Goal: Information Seeking & Learning: Check status

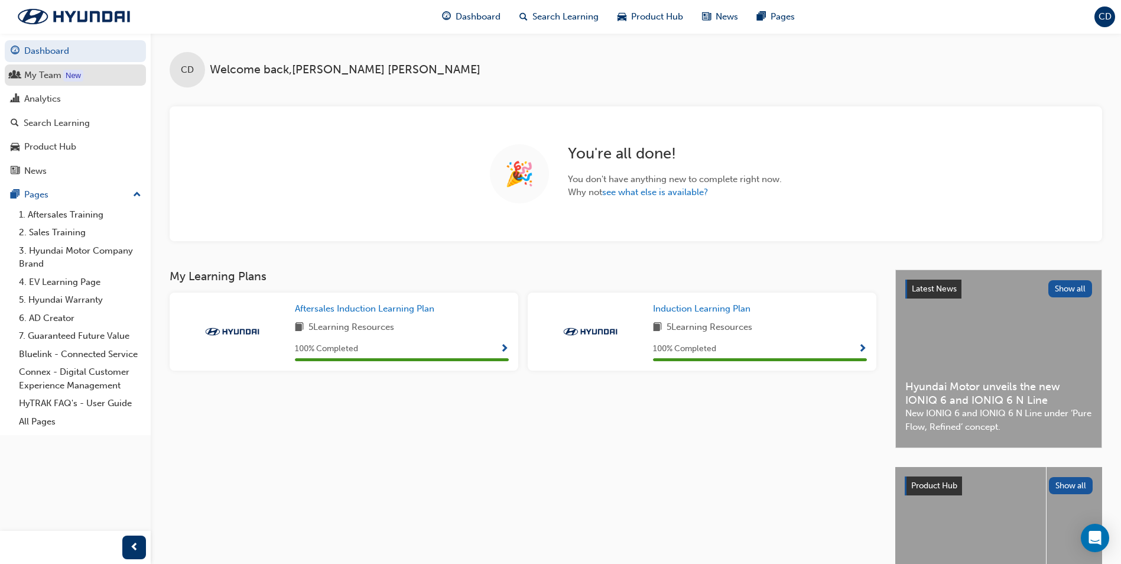
click at [48, 77] on div "My Team" at bounding box center [42, 76] width 37 height 14
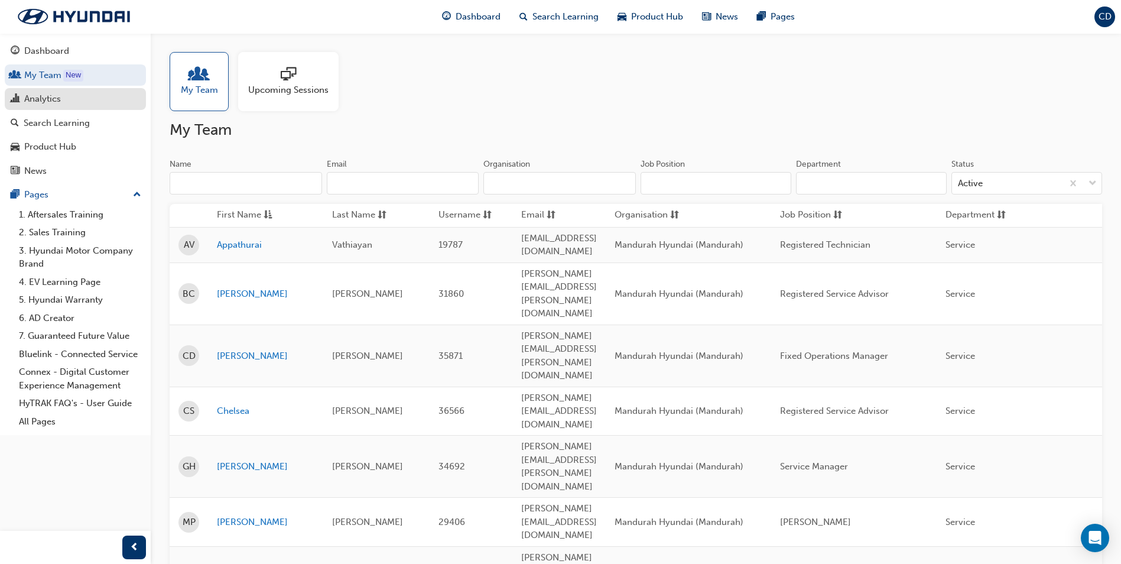
click at [90, 103] on div "Analytics" at bounding box center [75, 99] width 129 height 15
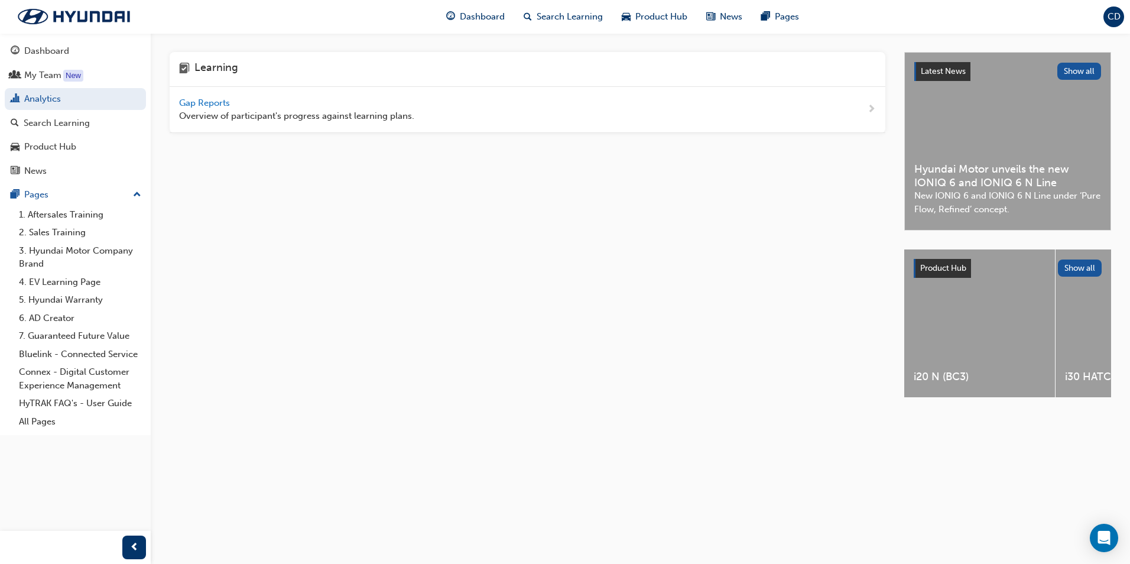
click at [485, 103] on div "Gap Reports Overview of participant's progress against learning plans." at bounding box center [528, 110] width 716 height 46
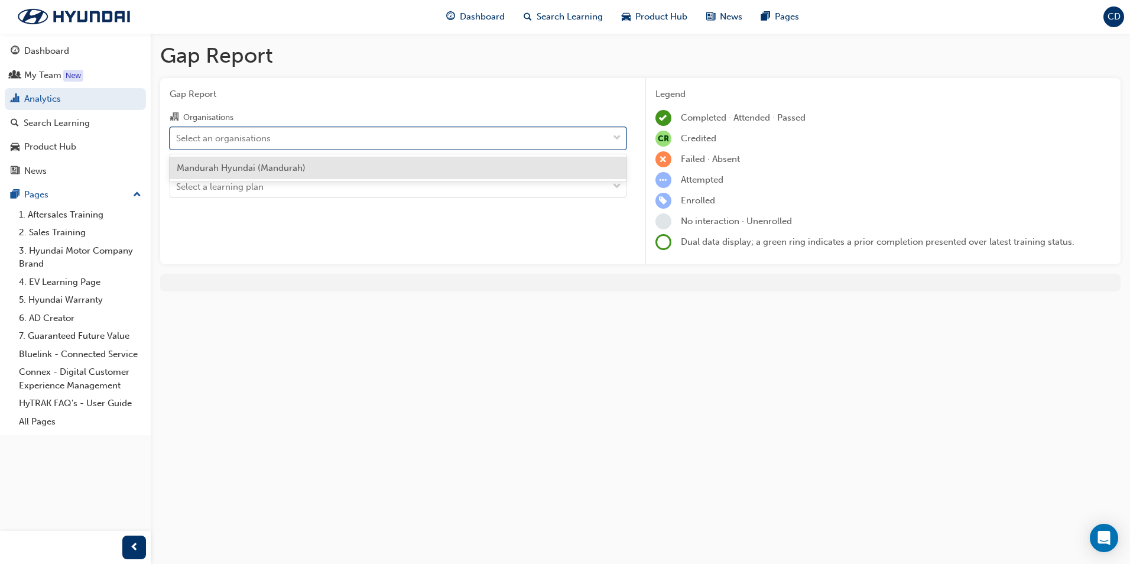
click at [395, 147] on div "Select an organisations" at bounding box center [389, 138] width 438 height 21
click at [177, 142] on input "Organisations option Mandurah Hyundai (Mandurah) focused, 1 of 1. 1 result avai…" at bounding box center [176, 137] width 1 height 10
click at [380, 165] on div "Mandurah Hyundai (Mandurah)" at bounding box center [398, 168] width 457 height 23
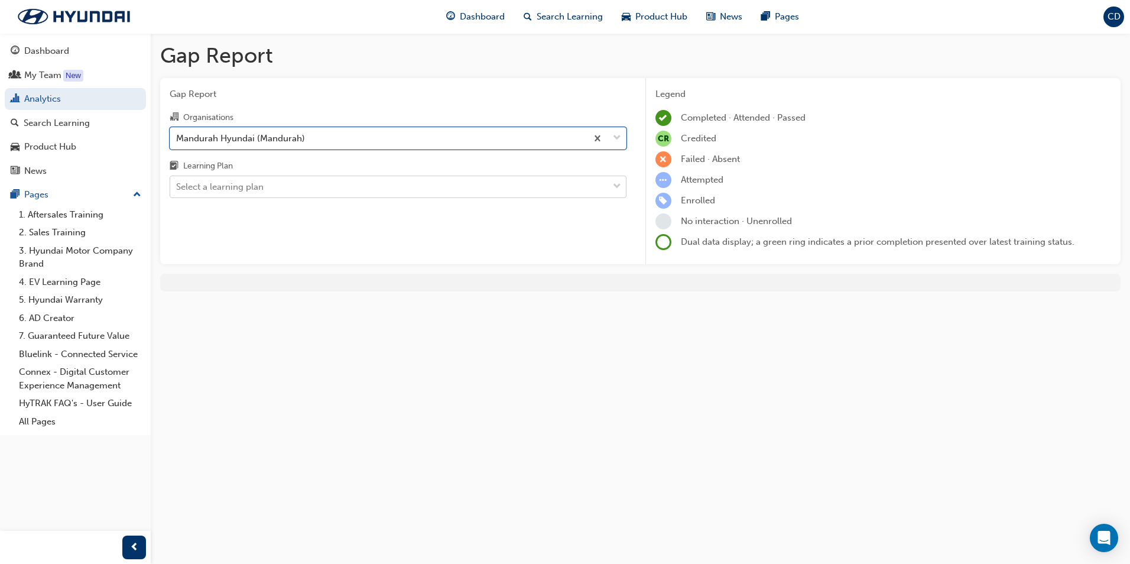
click at [385, 181] on div "Select a learning plan" at bounding box center [389, 187] width 438 height 21
click at [177, 181] on input "Learning Plan Select a learning plan" at bounding box center [176, 186] width 1 height 10
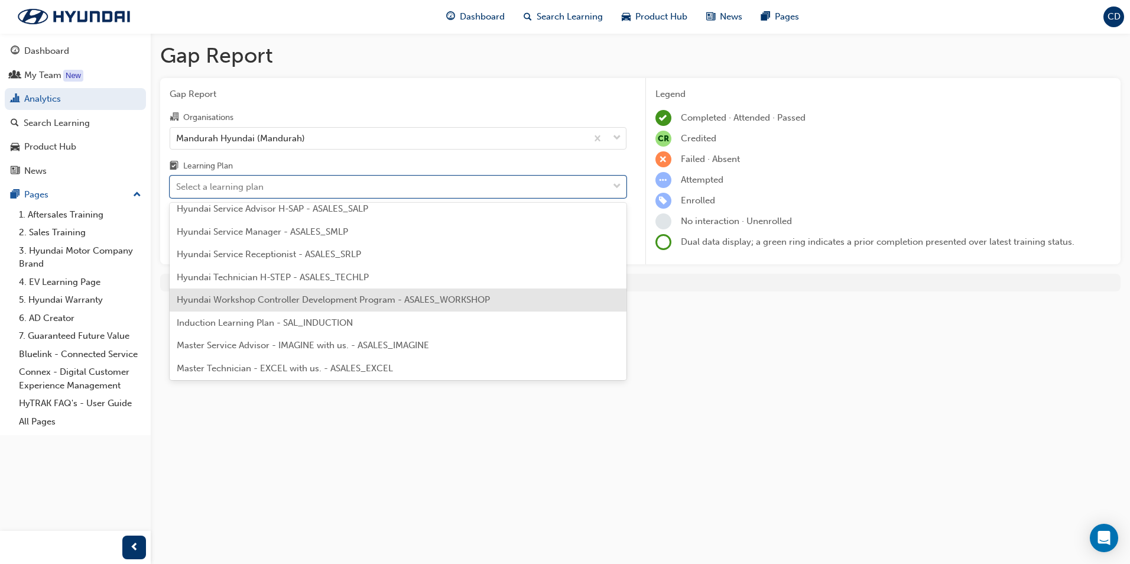
scroll to position [414, 0]
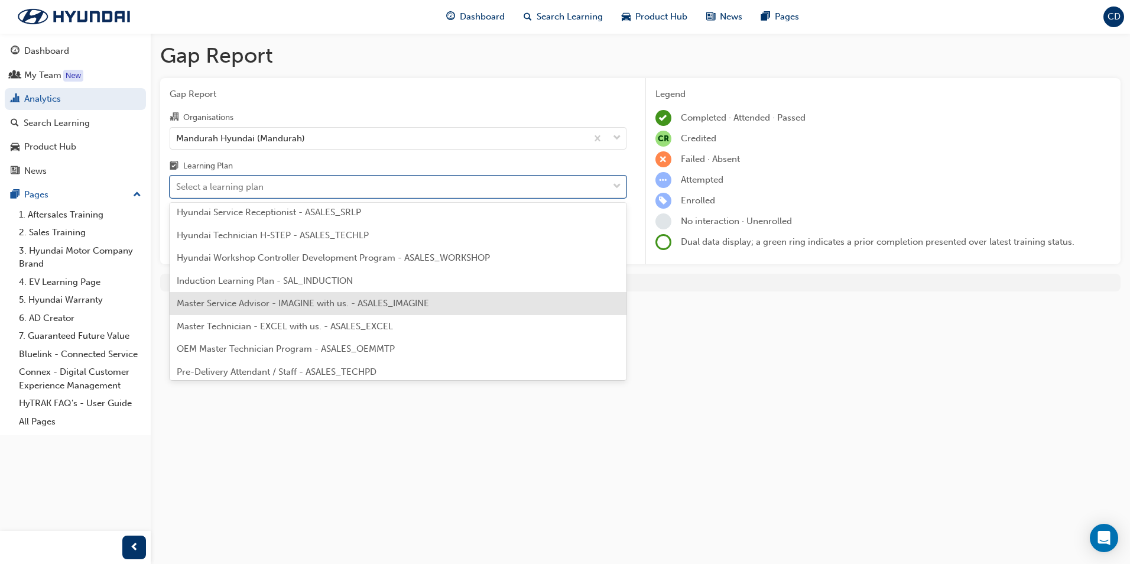
click at [369, 293] on div "Master Service Advisor - IMAGINE with us. - ASALES_IMAGINE" at bounding box center [398, 303] width 457 height 23
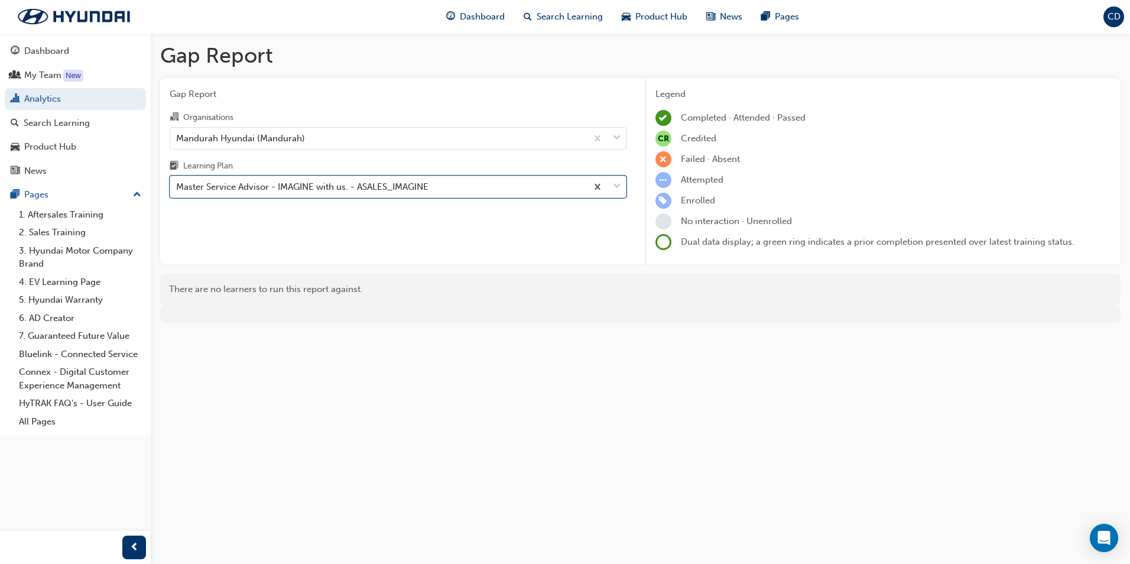
click at [456, 180] on div "Master Service Advisor - IMAGINE with us. - ASALES_IMAGINE" at bounding box center [378, 187] width 417 height 21
click at [177, 181] on input "Learning Plan option Master Service Advisor - IMAGINE with us. - ASALES_IMAGINE…" at bounding box center [176, 186] width 1 height 10
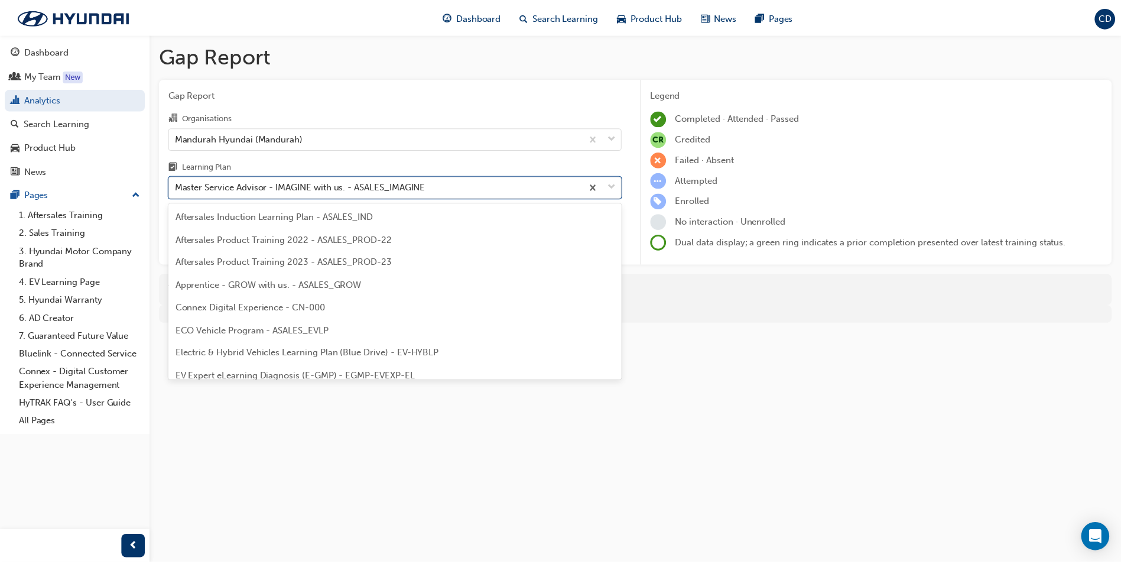
scroll to position [356, 0]
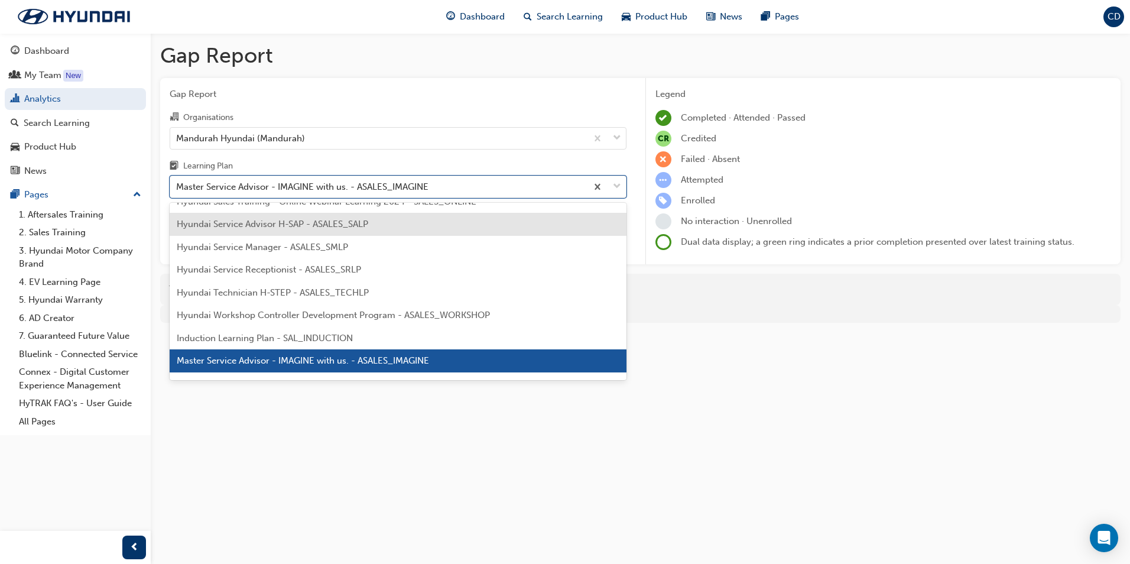
click at [356, 219] on span "Hyundai Service Advisor H-SAP - ASALES_SALP" at bounding box center [272, 224] width 191 height 11
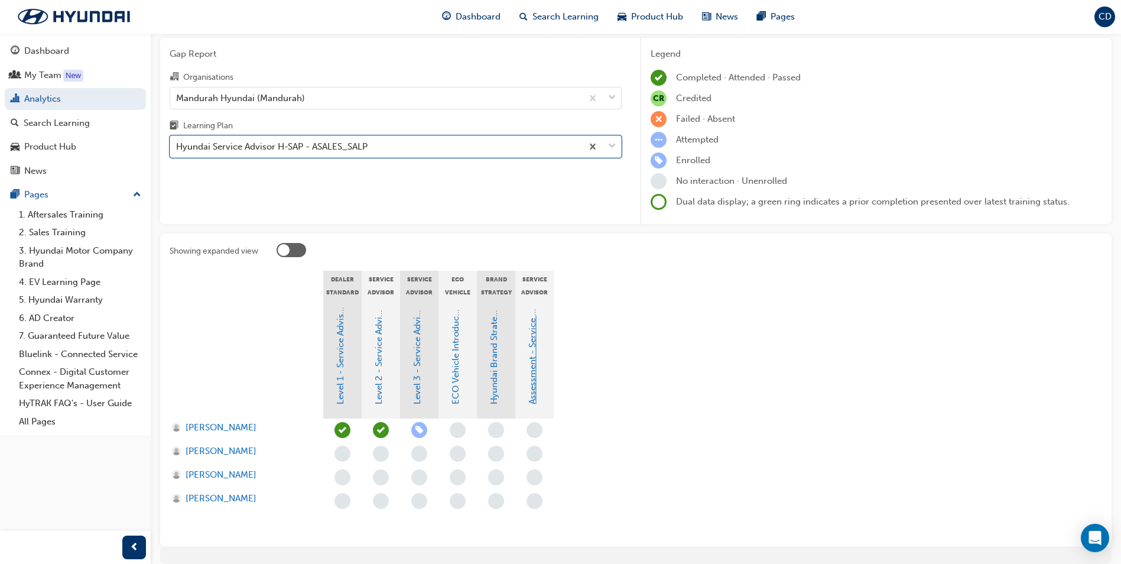
scroll to position [59, 0]
